Goal: Transaction & Acquisition: Obtain resource

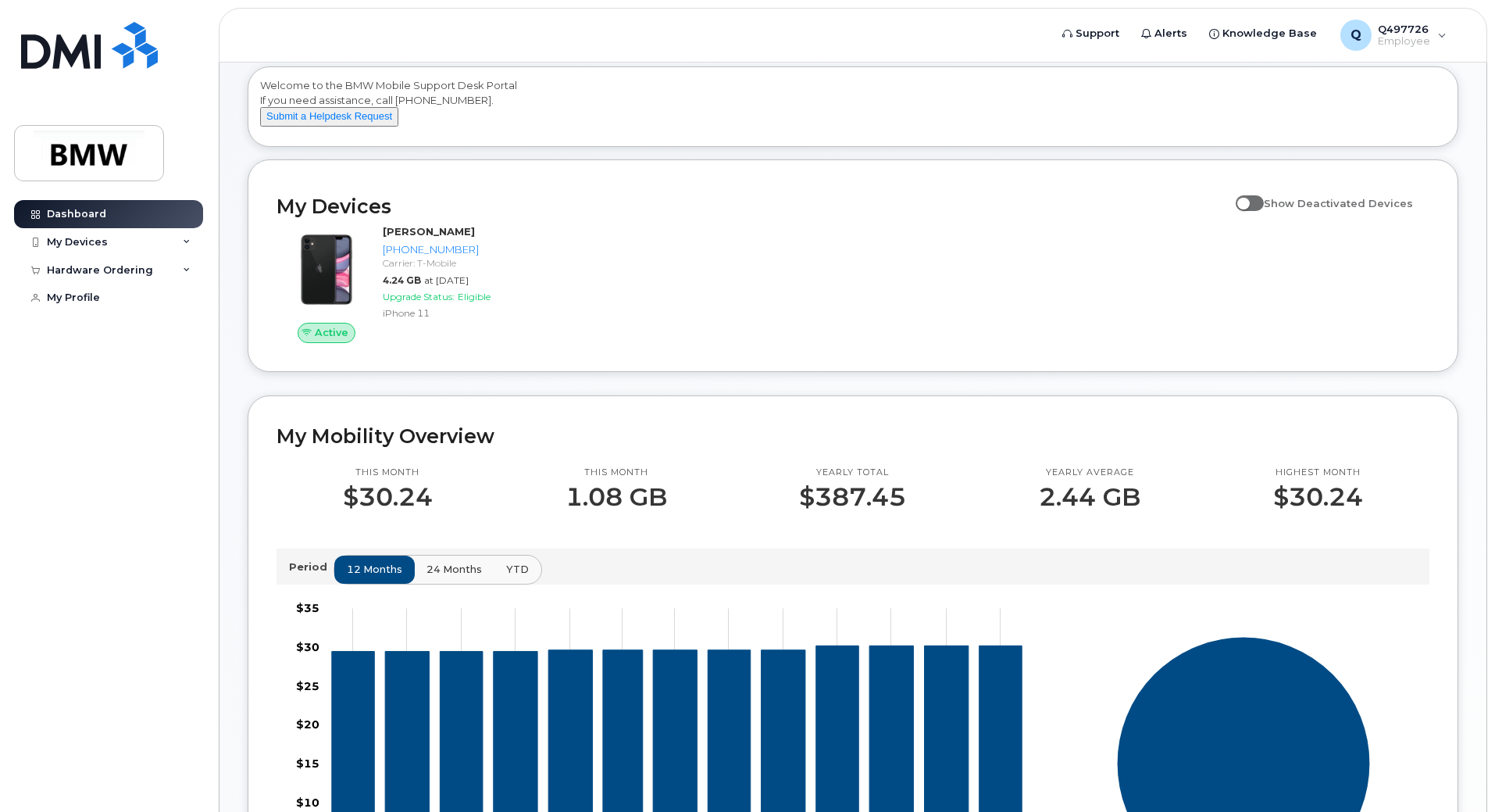
scroll to position [69, 0]
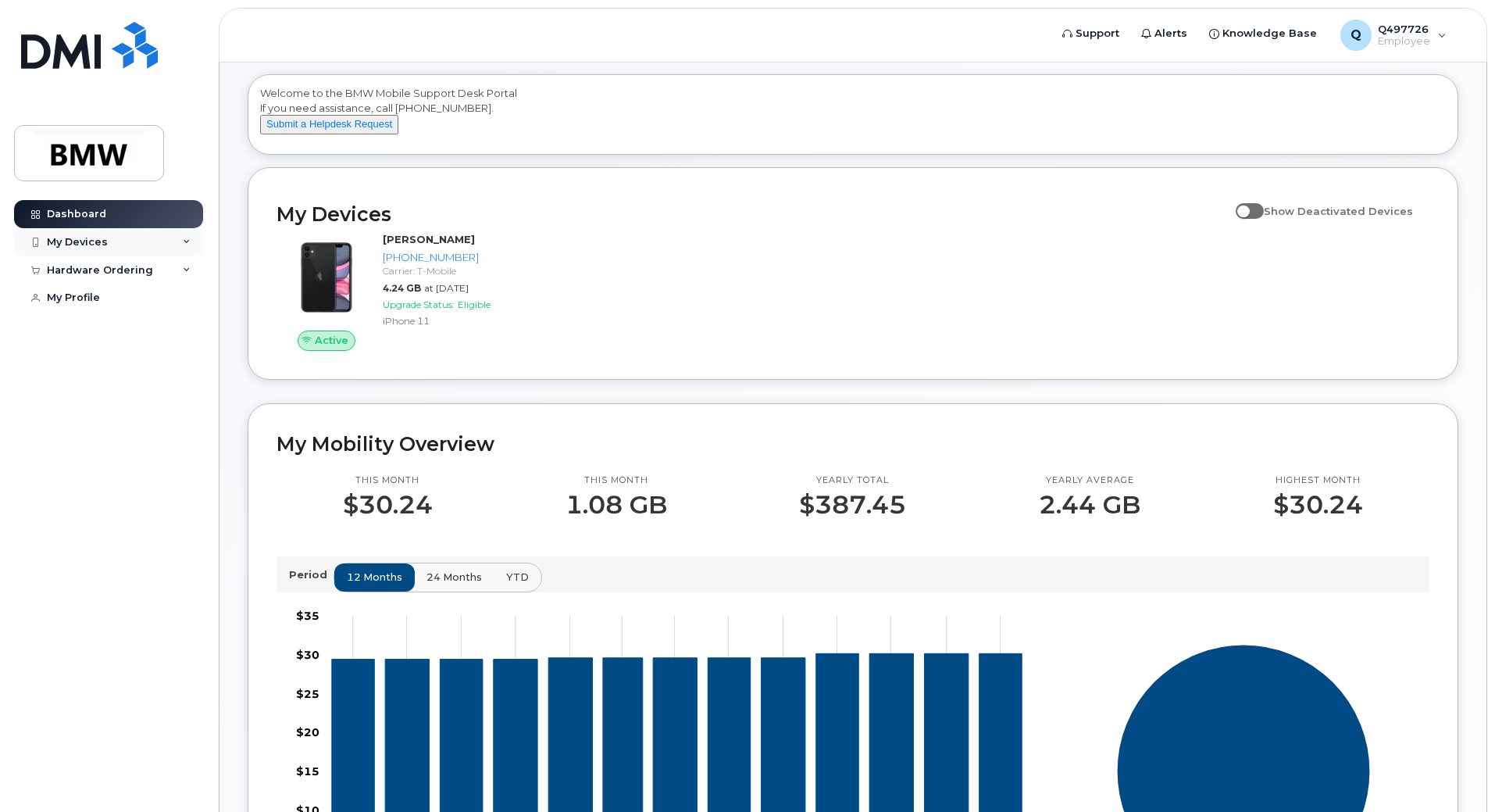
click at [192, 240] on div "My Devices" at bounding box center [108, 241] width 189 height 28
click at [143, 303] on div "[PHONE_NUMBER]" at bounding box center [143, 301] width 96 height 14
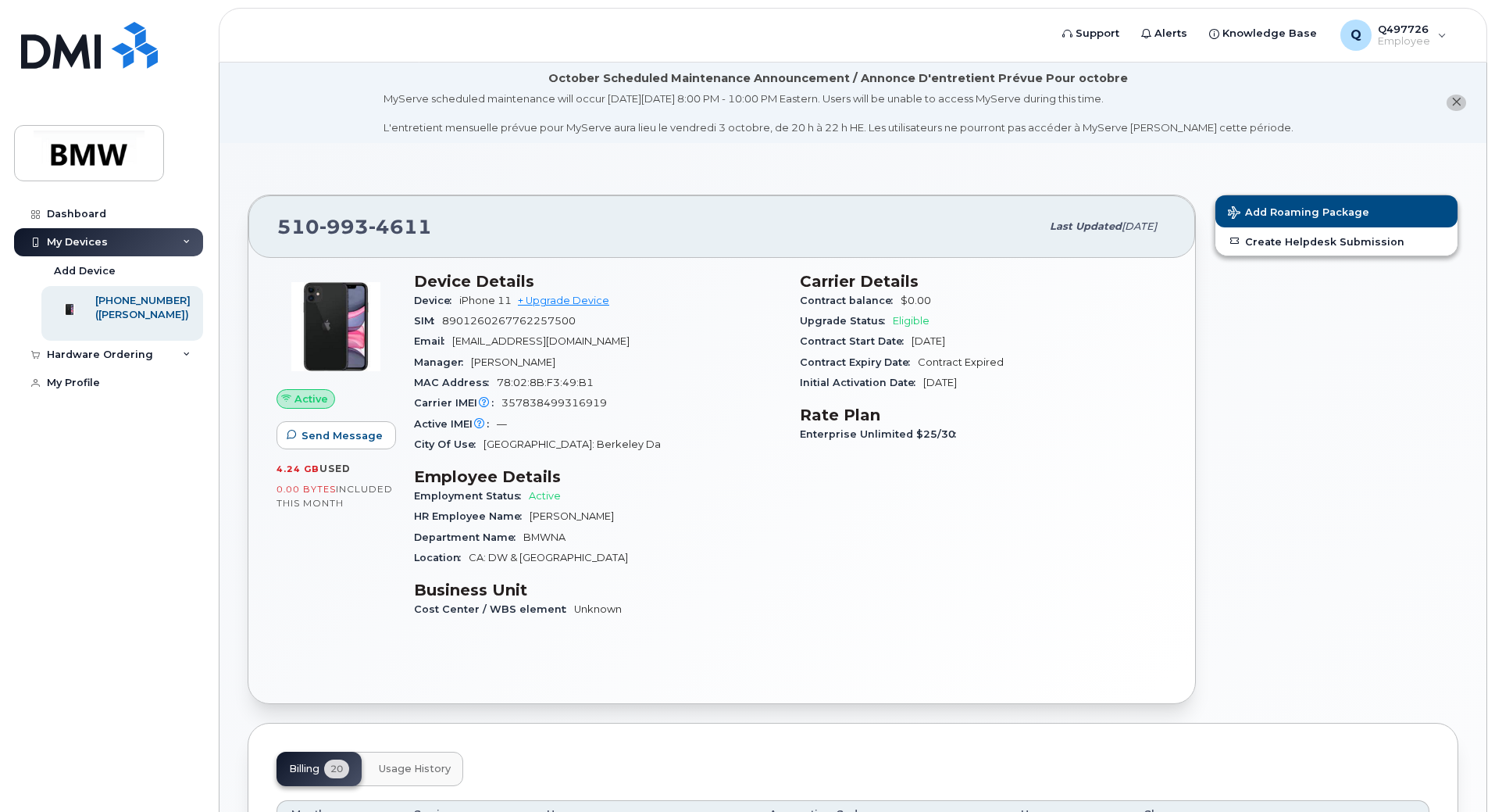
click at [912, 320] on span "Eligible" at bounding box center [912, 320] width 37 height 12
click at [179, 361] on div "Hardware Ordering" at bounding box center [108, 354] width 189 height 28
click at [115, 393] on link "New Order" at bounding box center [122, 383] width 162 height 29
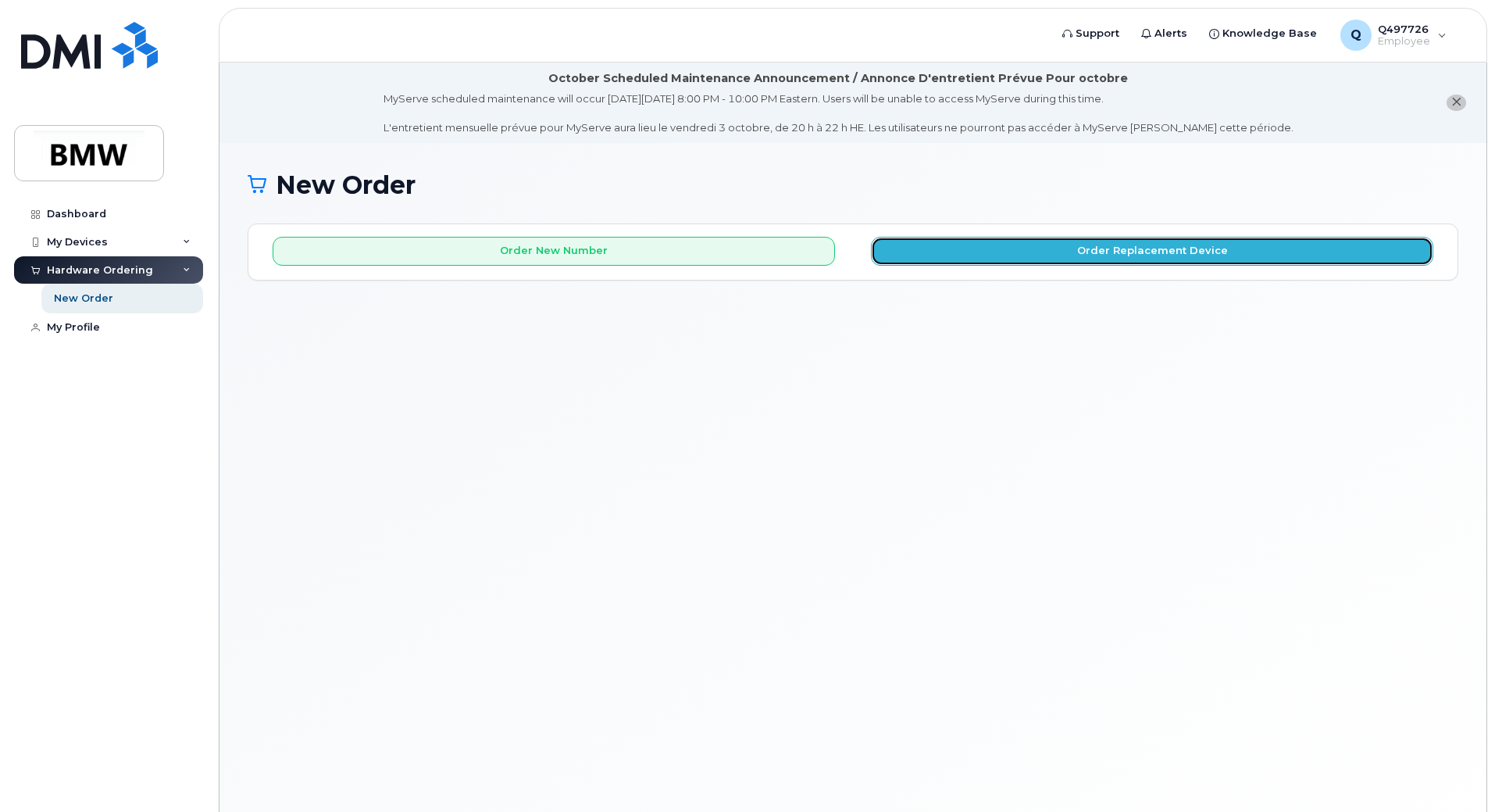
click at [1018, 265] on button "Order Replacement Device" at bounding box center [1152, 251] width 563 height 29
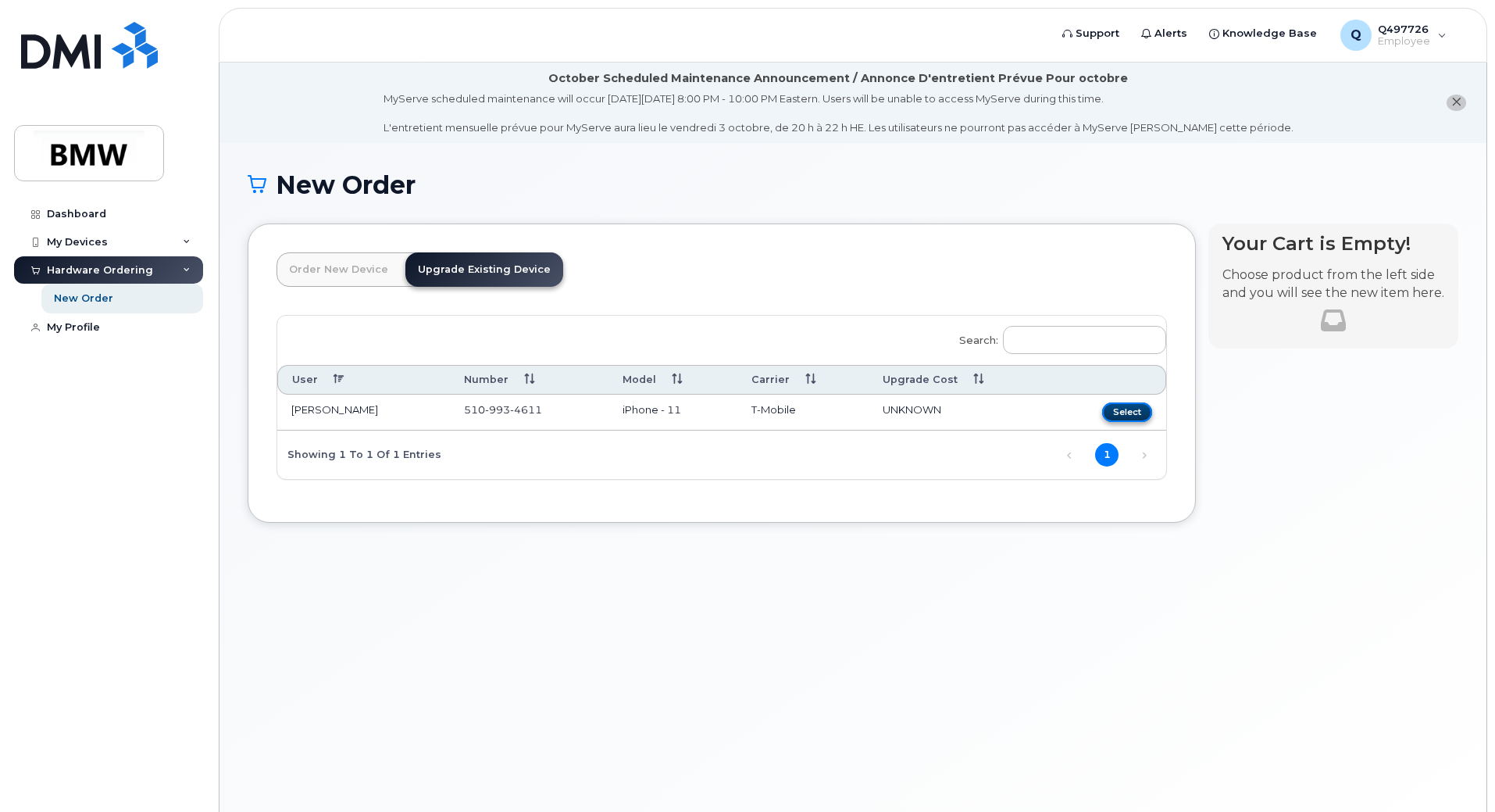
click at [1120, 410] on button "Select" at bounding box center [1127, 412] width 50 height 20
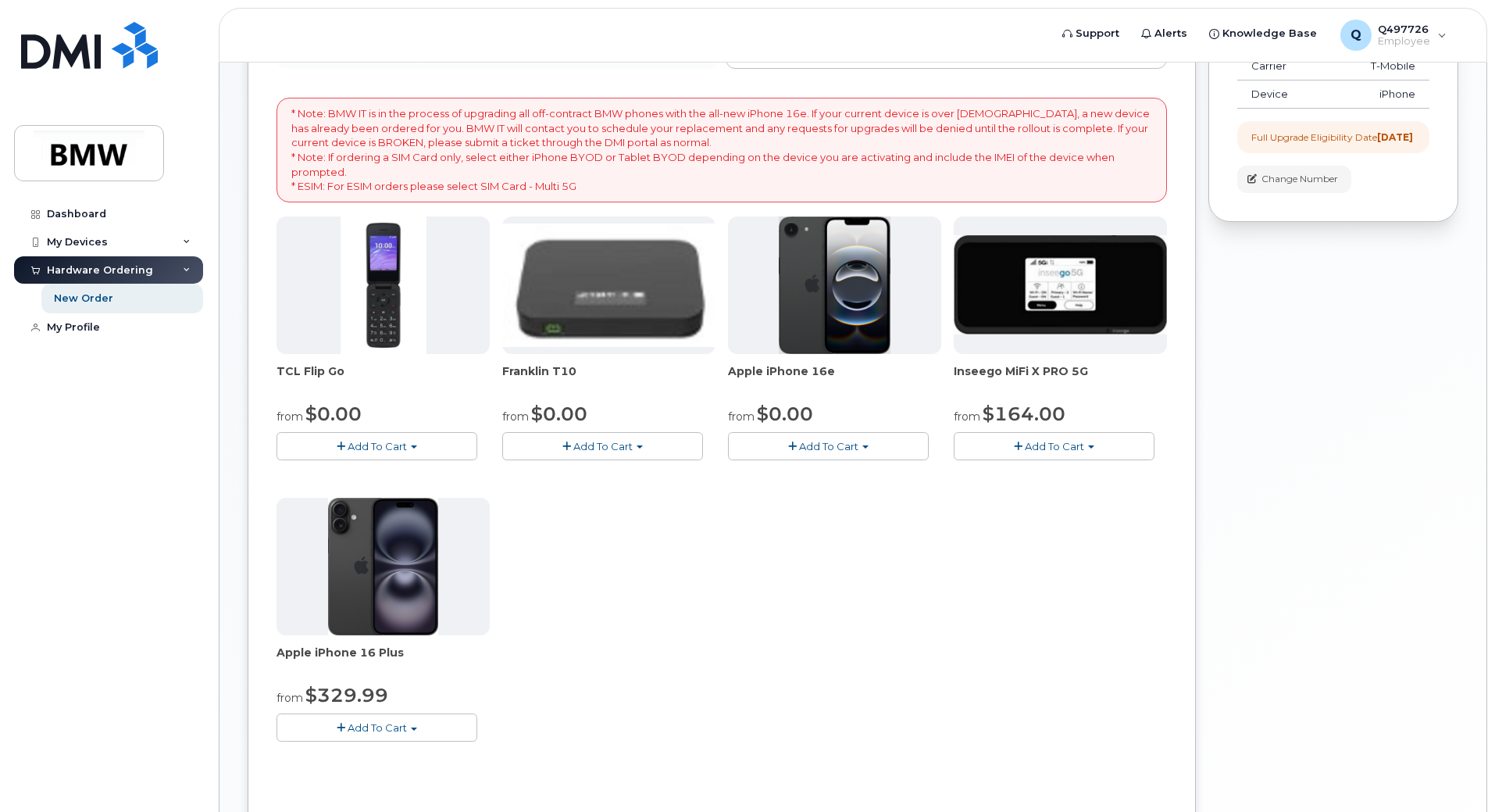
scroll to position [288, 0]
